Goal: Task Accomplishment & Management: Manage account settings

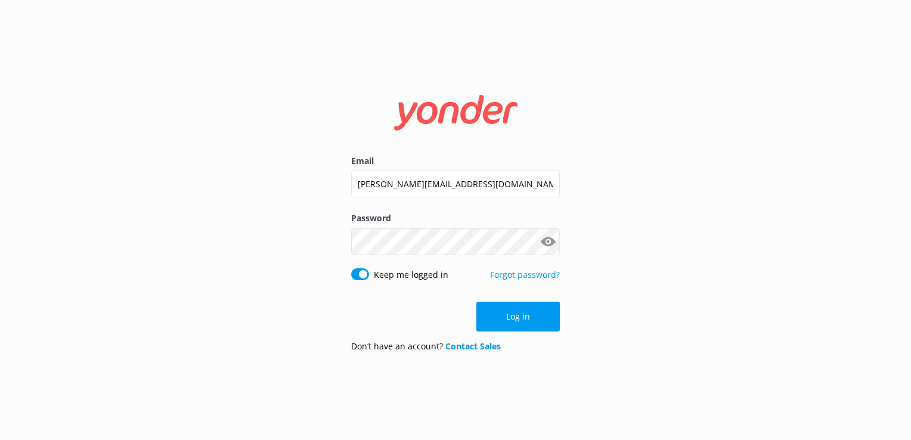
click at [511, 166] on label "Email" at bounding box center [455, 160] width 209 height 13
click at [511, 171] on input "[PERSON_NAME][EMAIL_ADDRESS][DOMAIN_NAME]" at bounding box center [455, 184] width 209 height 27
click at [498, 175] on input "[PERSON_NAME][EMAIL_ADDRESS][DOMAIN_NAME]" at bounding box center [455, 184] width 209 height 27
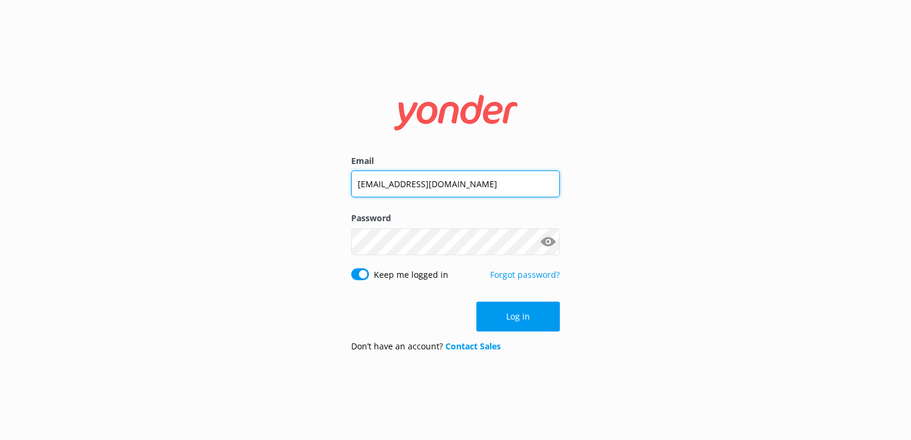
type input "[EMAIL_ADDRESS][DOMAIN_NAME]"
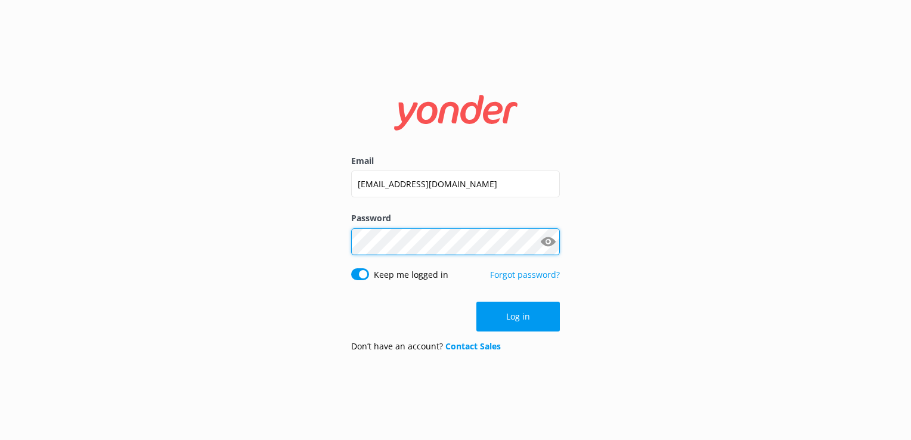
click button "Log in" at bounding box center [517, 317] width 83 height 30
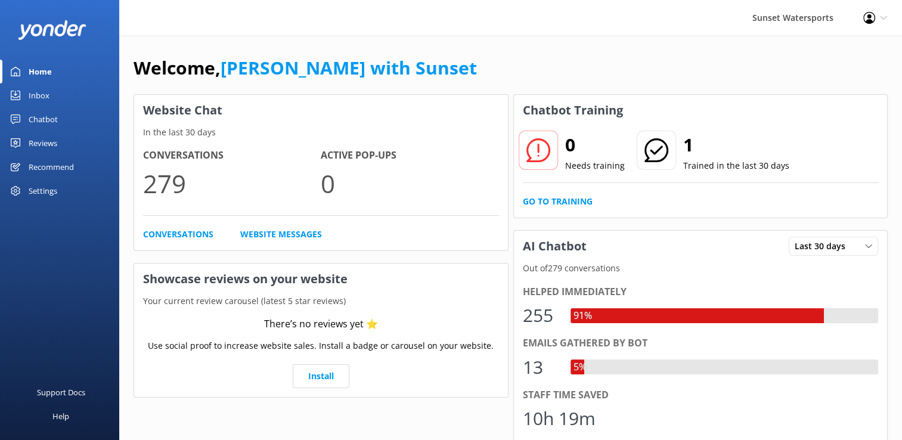
click at [41, 91] on div "Inbox" at bounding box center [39, 95] width 21 height 24
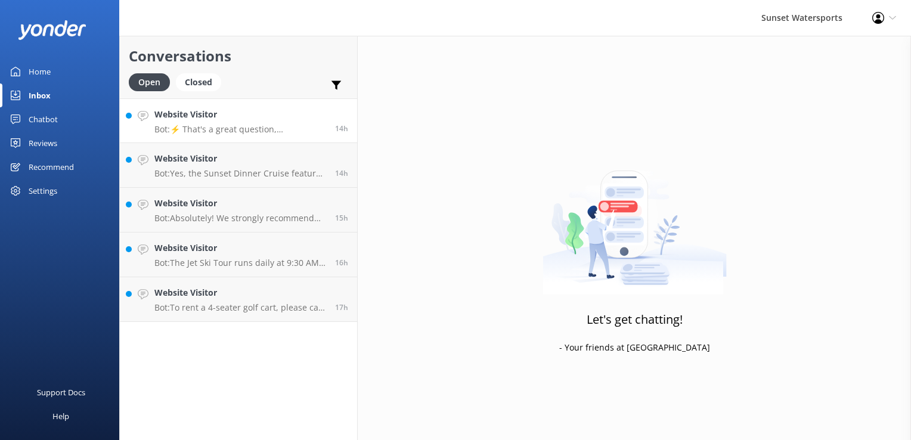
click at [225, 123] on div "Website Visitor Bot: ⚡ That's a great question, unfortunately I do not know the…" at bounding box center [240, 121] width 172 height 26
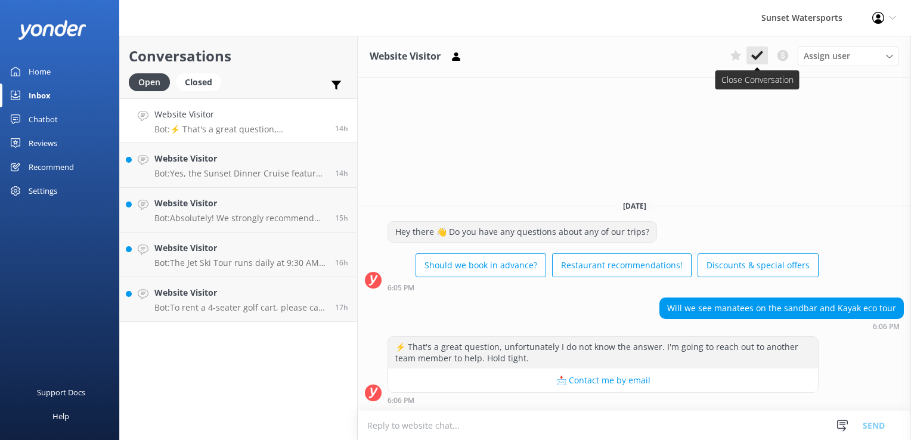
click at [754, 55] on icon at bounding box center [757, 55] width 12 height 12
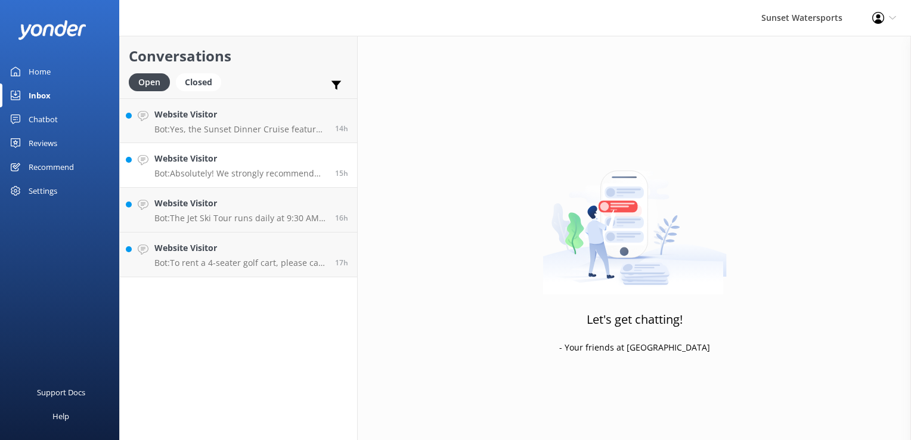
click at [208, 152] on h4 "Website Visitor" at bounding box center [240, 158] width 172 height 13
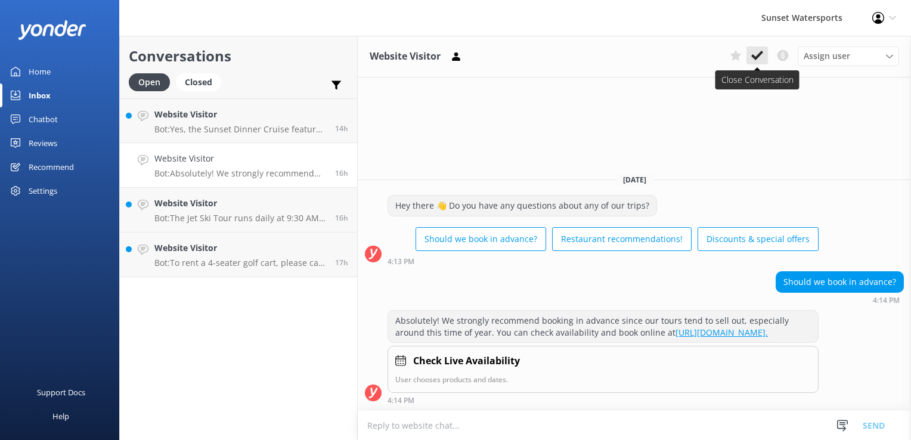
click at [755, 50] on icon at bounding box center [757, 55] width 12 height 12
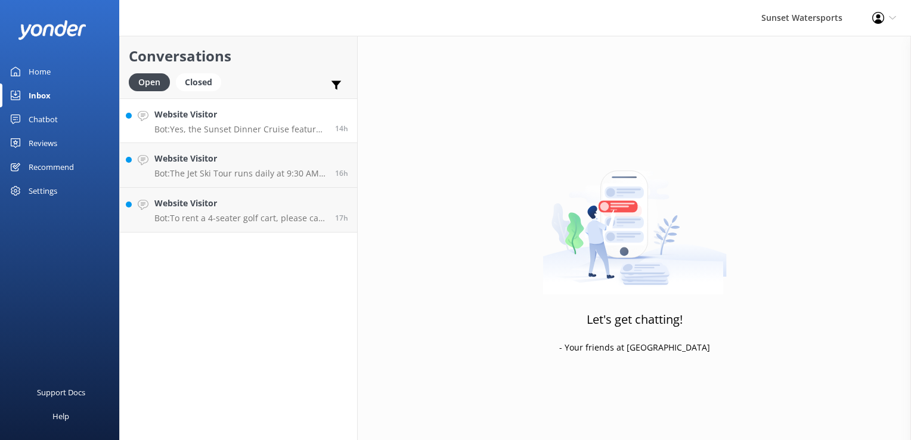
click at [183, 129] on p "Bot: Yes, the Sunset Dinner Cruise features live music, creating a fun and live…" at bounding box center [240, 129] width 172 height 11
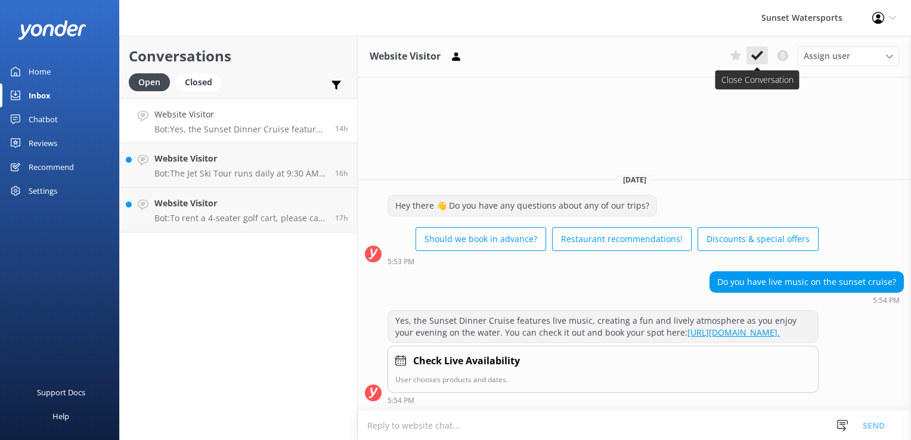
click at [756, 56] on icon at bounding box center [757, 55] width 12 height 12
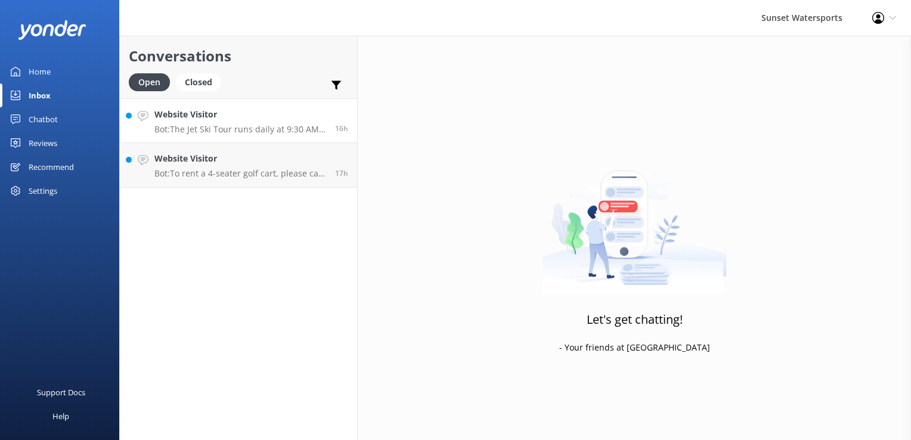
click at [230, 120] on h4 "Website Visitor" at bounding box center [240, 114] width 172 height 13
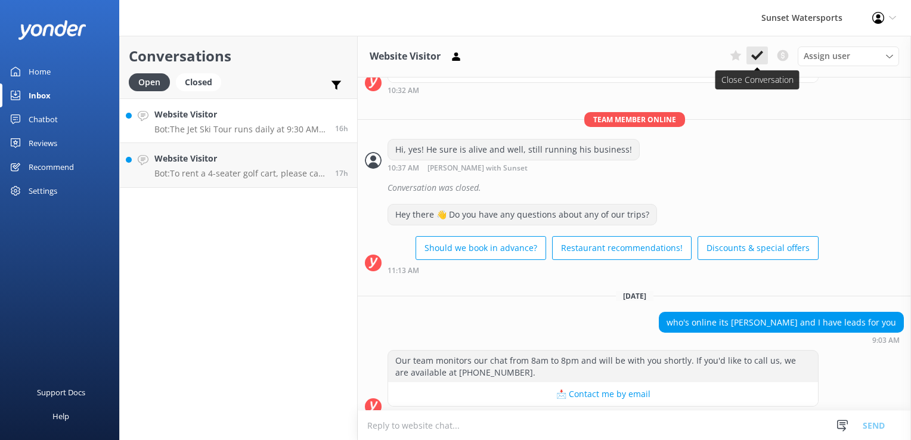
scroll to position [1871, 0]
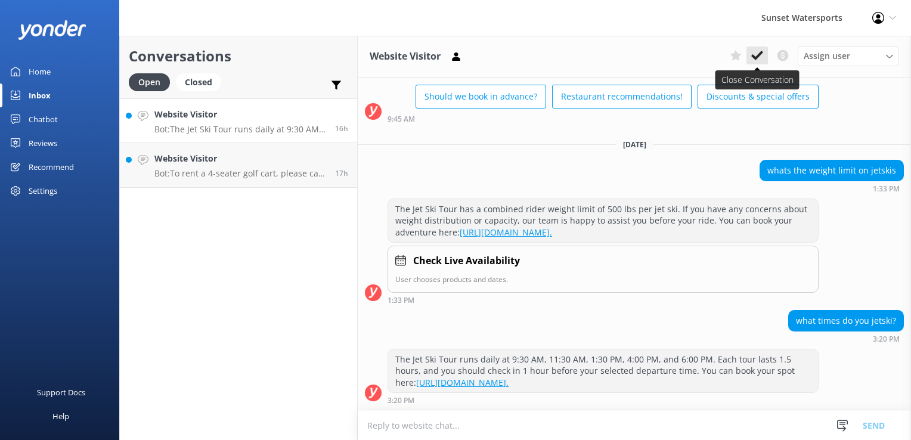
click at [763, 58] on icon at bounding box center [757, 55] width 12 height 12
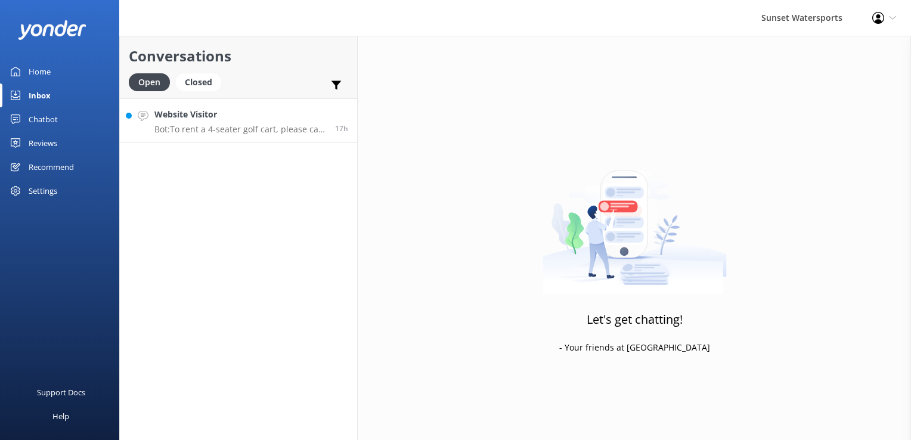
click at [182, 126] on p "Bot: To rent a 4-seater golf cart, please call our office at [PHONE_NUMBER]. Re…" at bounding box center [240, 129] width 172 height 11
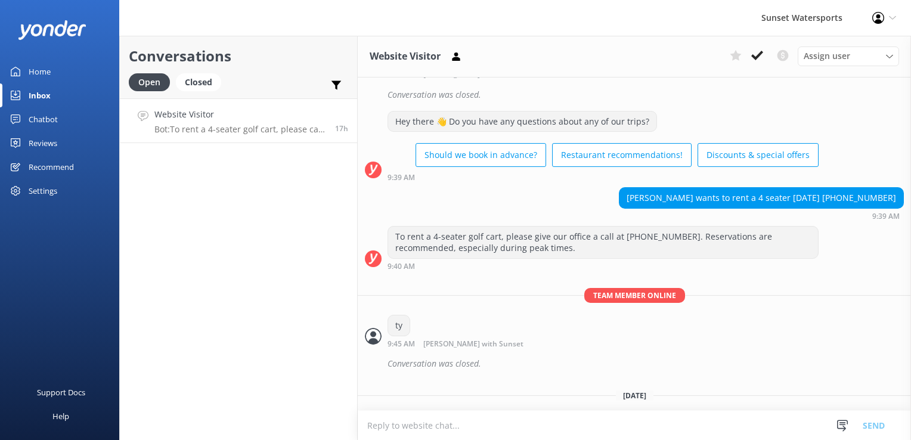
scroll to position [2760, 0]
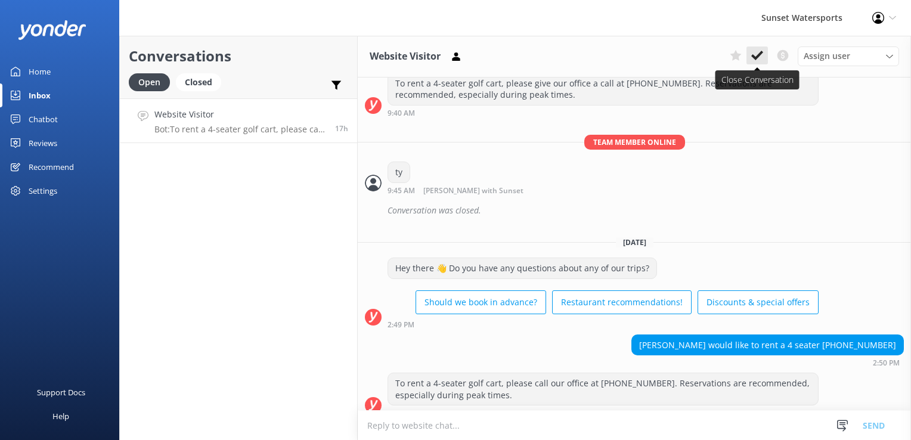
click at [759, 56] on use at bounding box center [757, 56] width 12 height 10
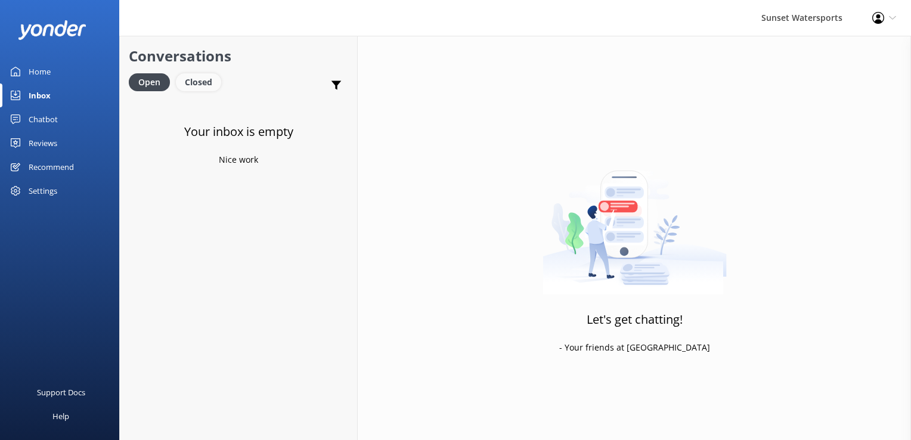
click at [189, 74] on div "Closed" at bounding box center [198, 82] width 45 height 18
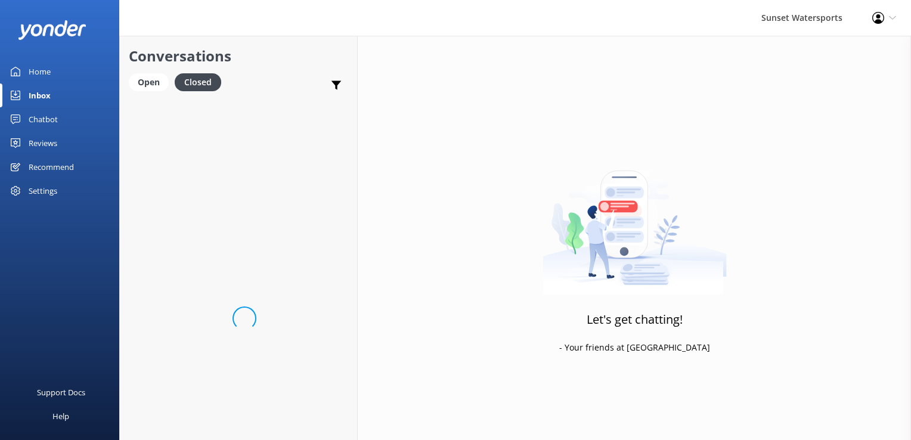
click at [146, 70] on div "Conversations Open Closed Important Converted Assigned to me Unassigned SMS" at bounding box center [238, 67] width 237 height 63
click at [149, 92] on div "Open Closed" at bounding box center [178, 87] width 98 height 29
click at [150, 78] on div "Open" at bounding box center [149, 82] width 40 height 18
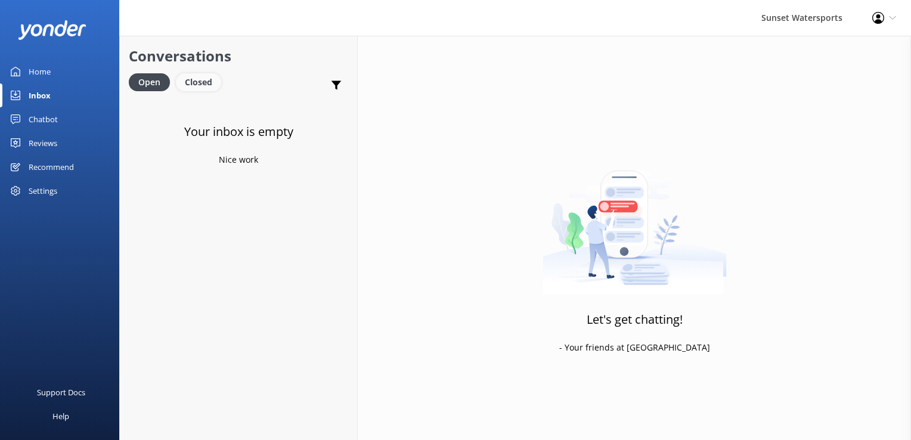
click at [203, 85] on div "Closed" at bounding box center [198, 82] width 45 height 18
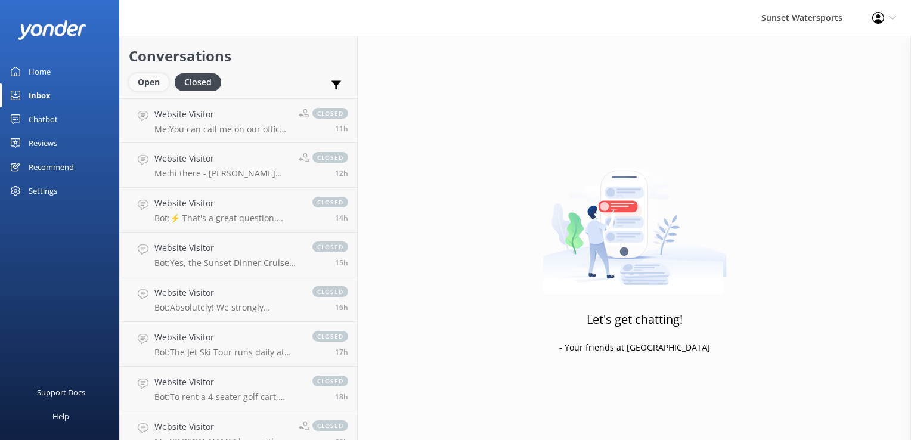
click at [146, 81] on div "Open" at bounding box center [149, 82] width 40 height 18
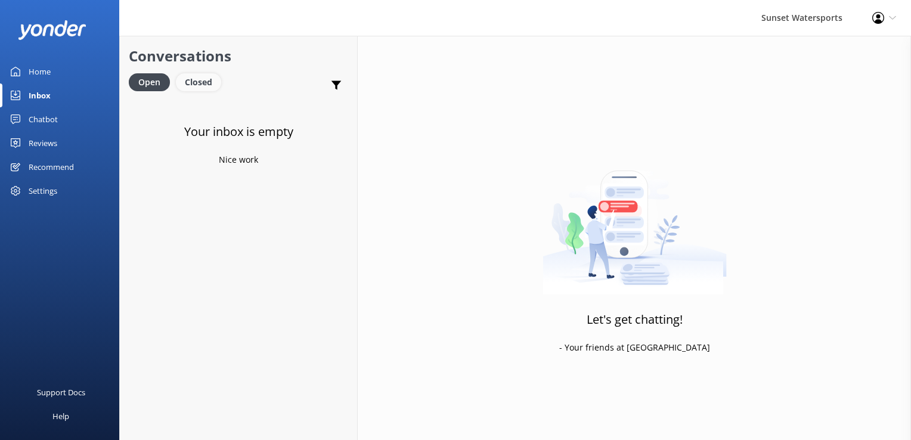
click at [199, 82] on div "Closed" at bounding box center [198, 82] width 45 height 18
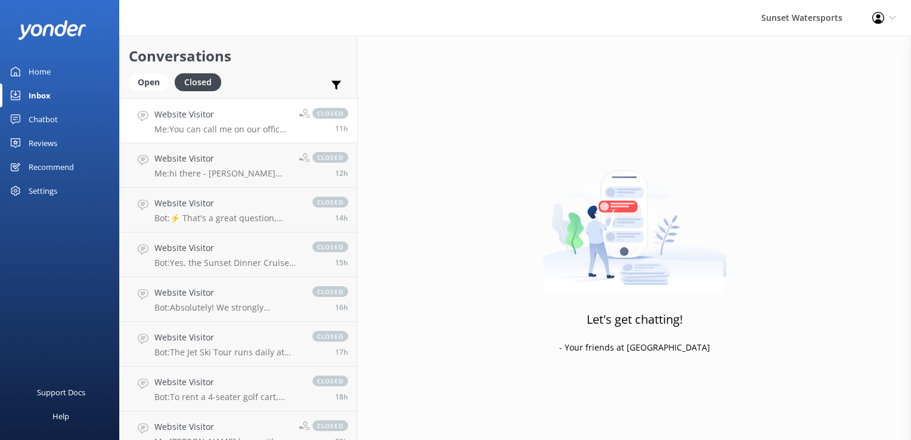
click at [234, 114] on h4 "Website Visitor" at bounding box center [221, 114] width 135 height 13
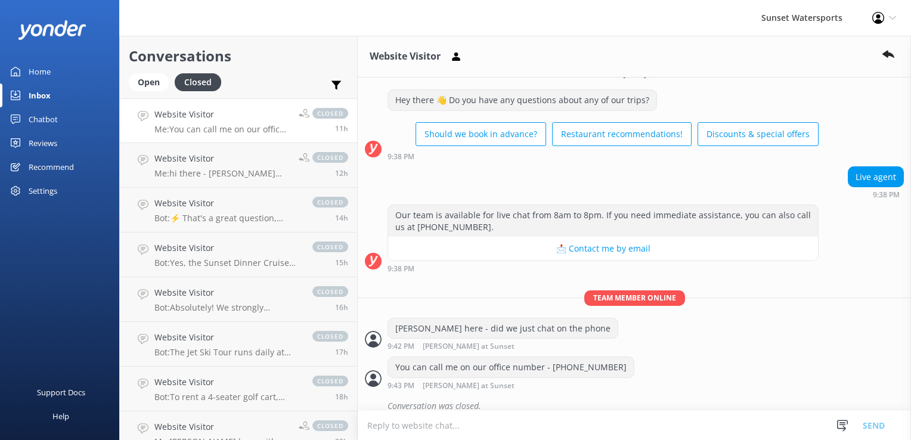
scroll to position [29, 0]
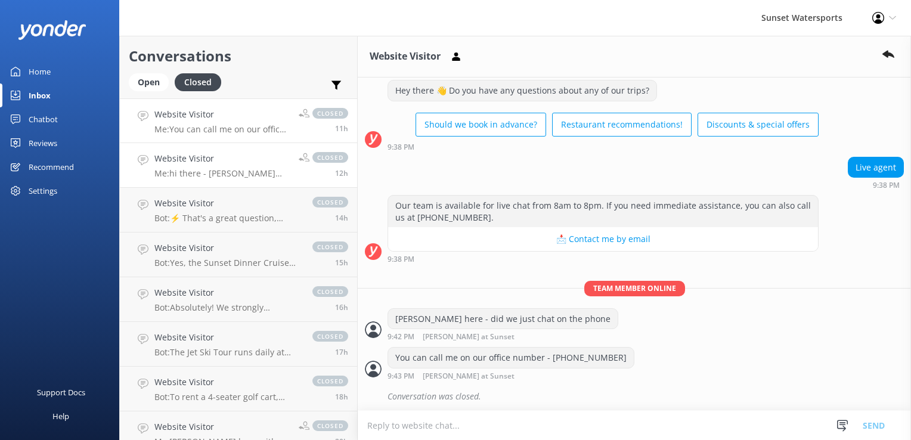
click at [204, 171] on p "Me: hi there - [PERSON_NAME] here, live agent, currently in our office - give m…" at bounding box center [221, 173] width 135 height 11
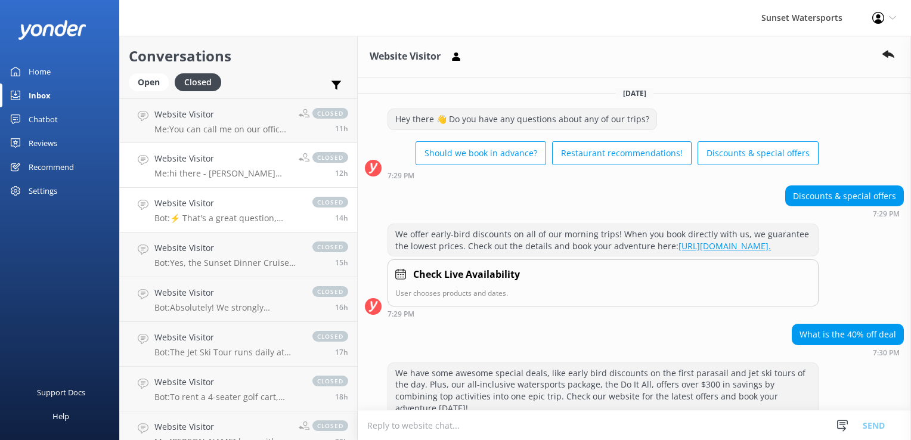
click at [187, 204] on h4 "Website Visitor" at bounding box center [227, 203] width 146 height 13
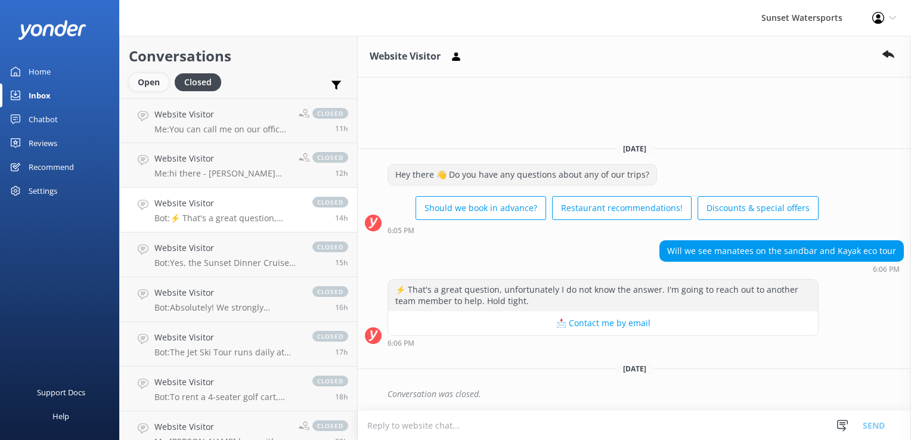
click at [140, 87] on div "Open" at bounding box center [149, 82] width 40 height 18
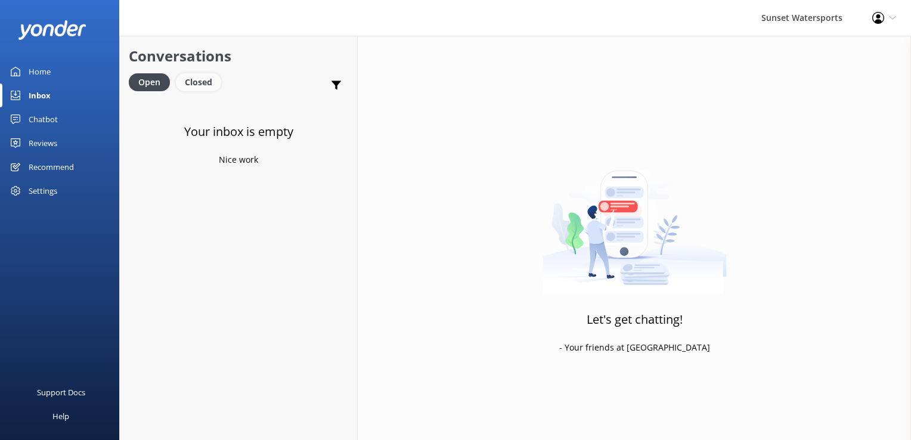
click at [213, 82] on div "Closed" at bounding box center [198, 82] width 45 height 18
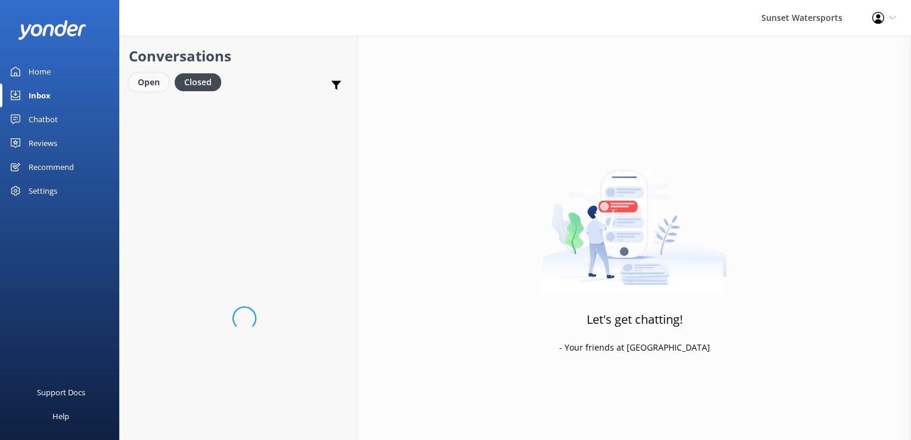
click at [137, 91] on div "Open" at bounding box center [149, 82] width 40 height 18
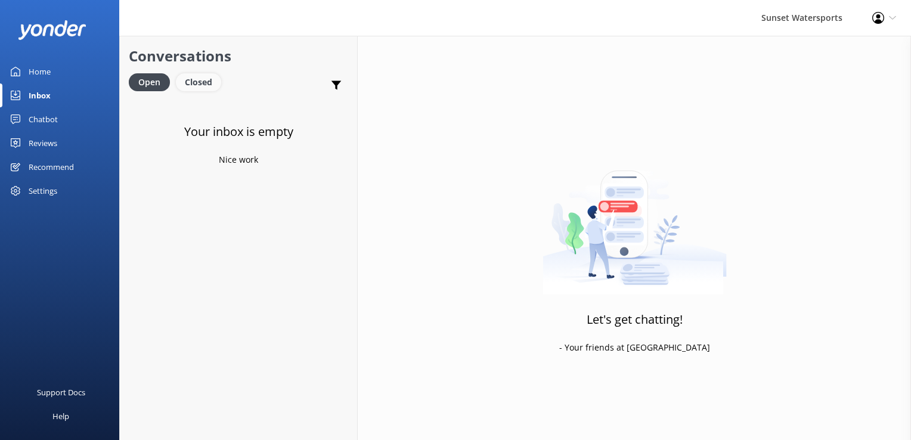
click at [198, 83] on div "Closed" at bounding box center [198, 82] width 45 height 18
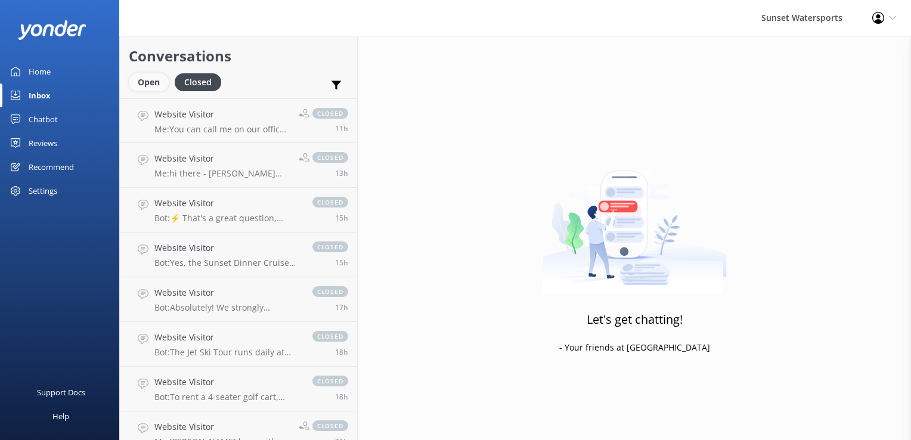
click at [148, 83] on div "Open" at bounding box center [149, 82] width 40 height 18
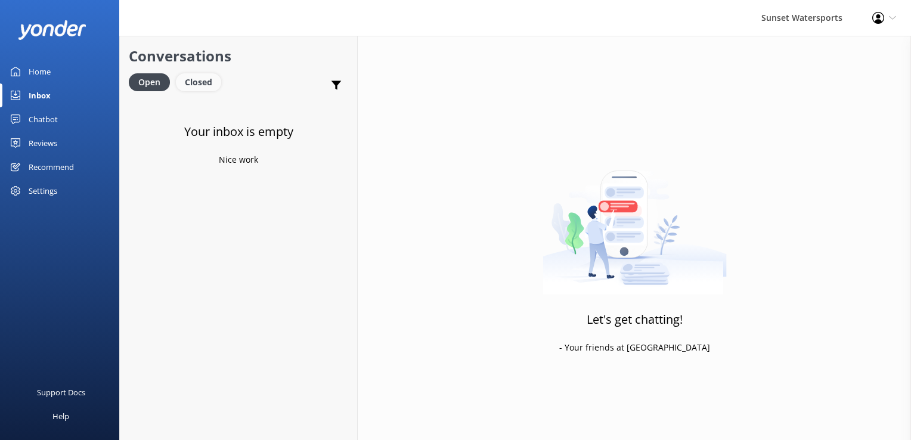
click at [193, 80] on div "Closed" at bounding box center [198, 82] width 45 height 18
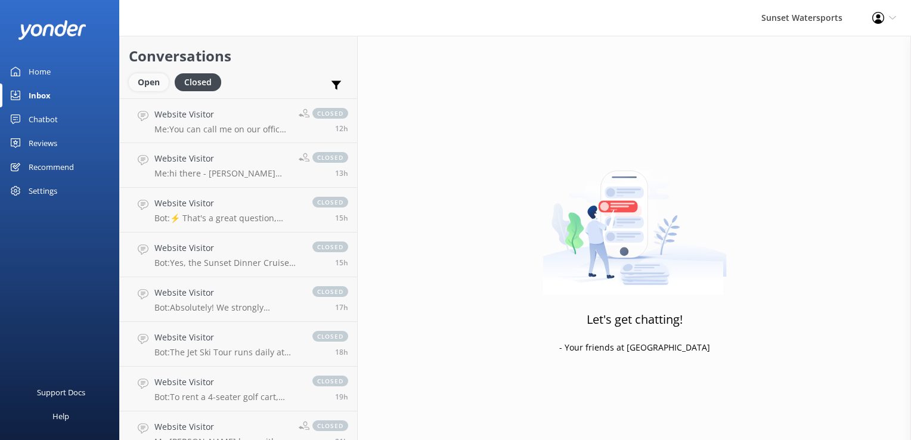
click at [136, 77] on div "Open" at bounding box center [149, 82] width 40 height 18
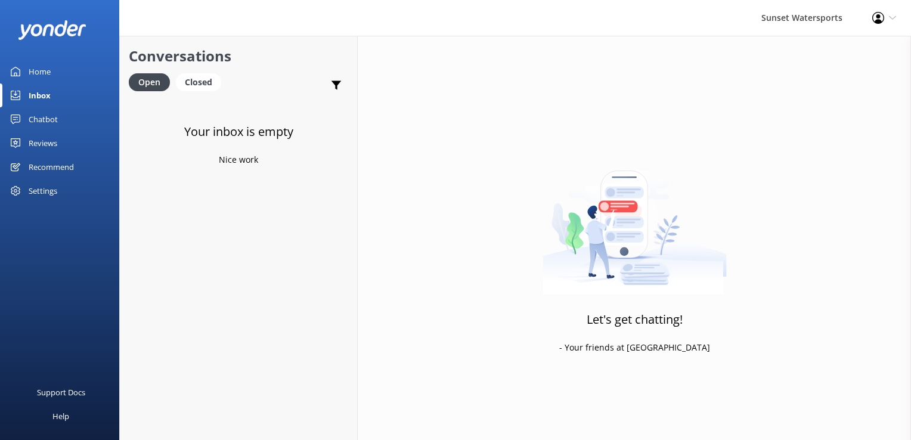
click at [202, 95] on div "Open Closed" at bounding box center [178, 87] width 98 height 29
click at [202, 91] on div "Closed" at bounding box center [198, 82] width 45 height 18
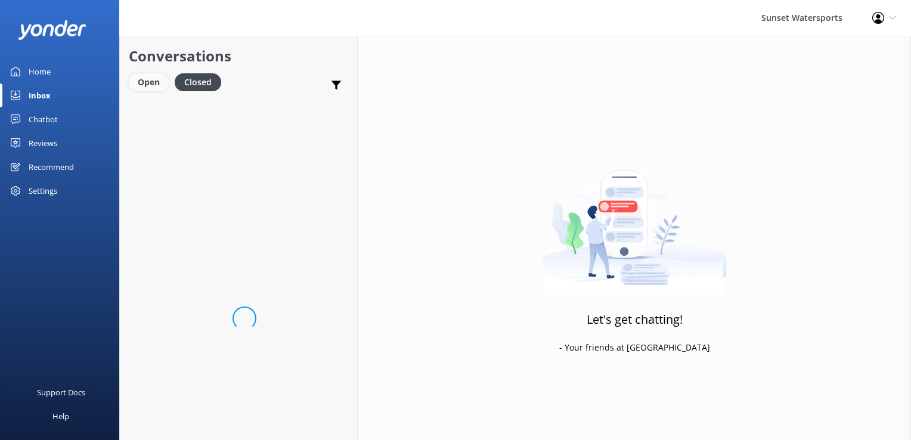
click at [147, 88] on div "Open" at bounding box center [149, 82] width 40 height 18
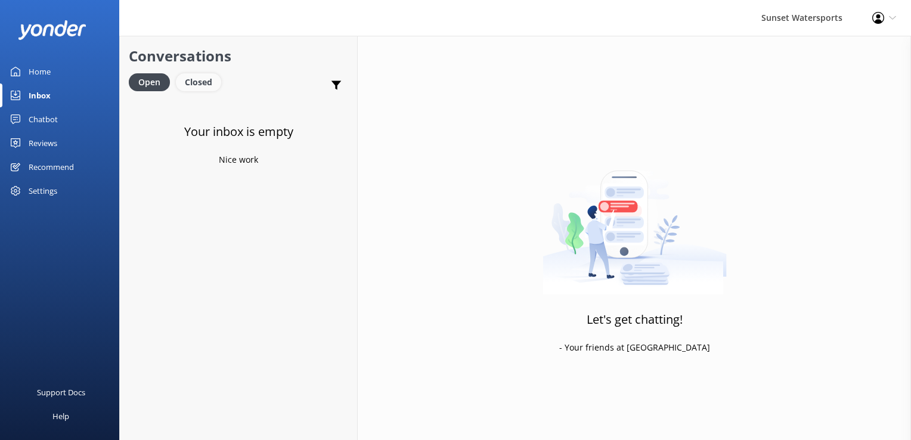
click at [192, 81] on div "Closed" at bounding box center [198, 82] width 45 height 18
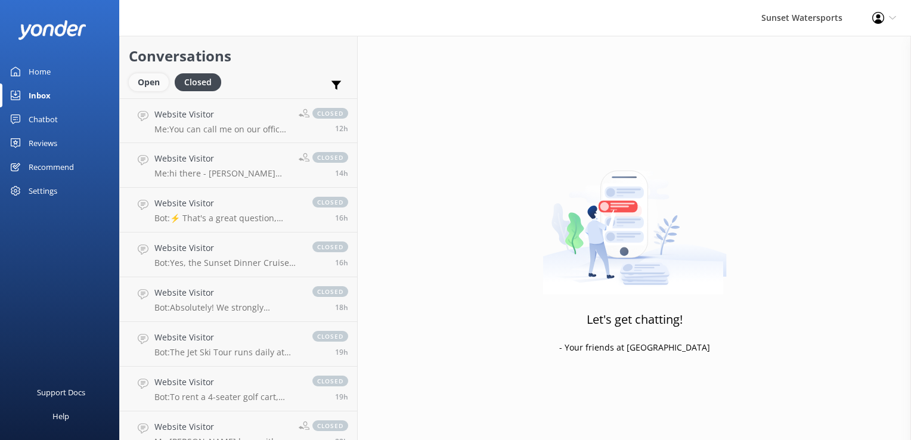
click at [155, 83] on div "Open" at bounding box center [149, 82] width 40 height 18
